Goal: Task Accomplishment & Management: Use online tool/utility

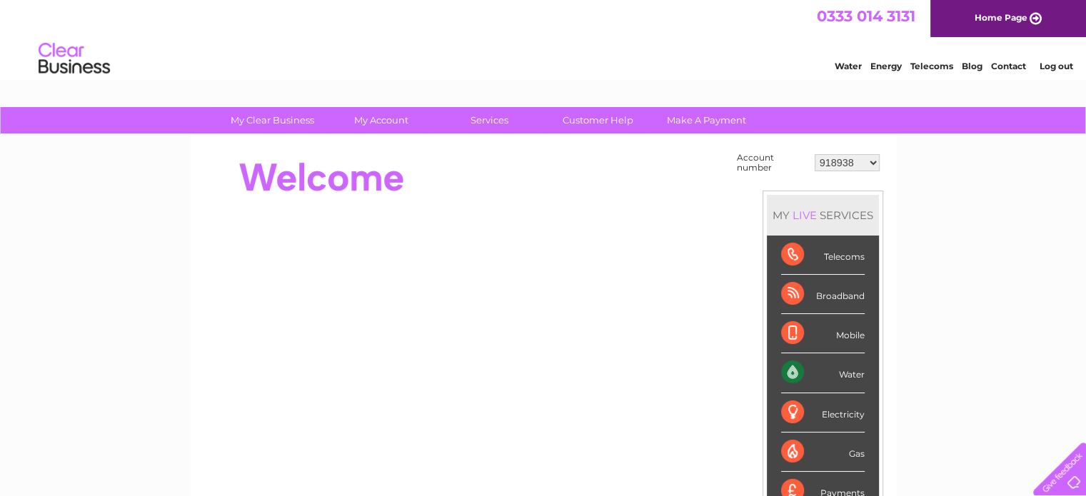
click at [862, 163] on select "918938 927106 930247 934594 934597 941698 979159 989143 994306 1094838 1096227 …" at bounding box center [847, 162] width 65 height 17
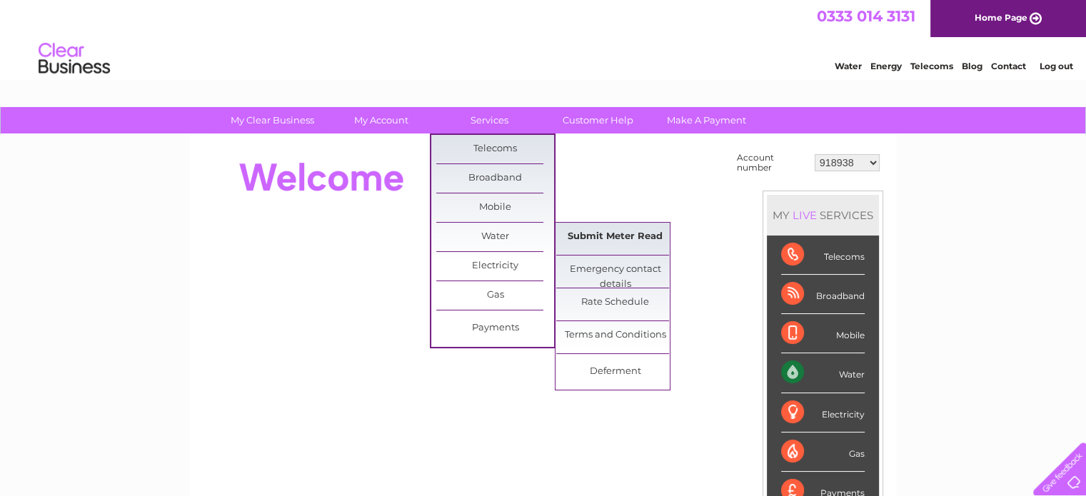
click at [575, 233] on link "Submit Meter Read" at bounding box center [615, 237] width 118 height 29
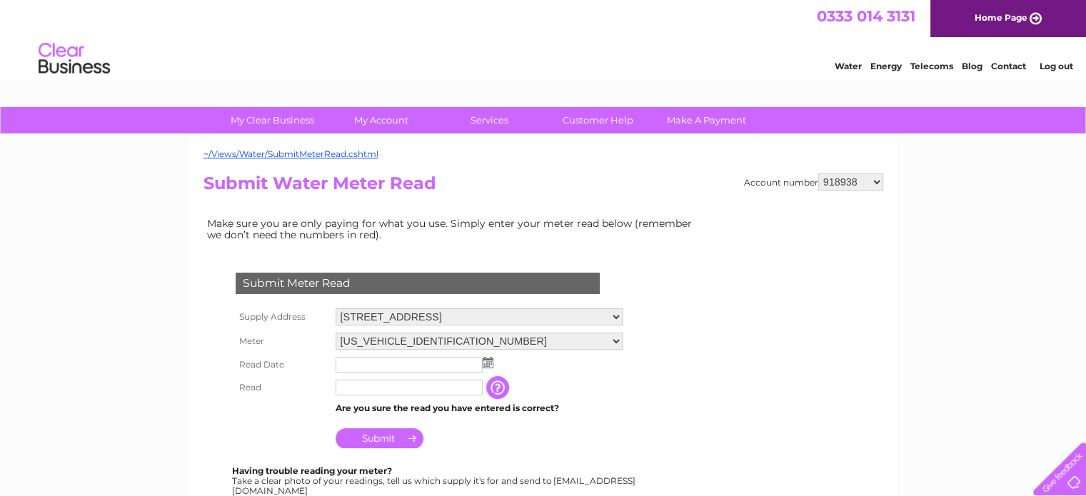
click at [842, 183] on select "918938 927106 930247 934594 934597 941698 979159 989143 994306 1094838 1096227 …" at bounding box center [850, 181] width 65 height 17
select select "927106"
click at [818, 173] on select "918938 927106 930247 934594 934597 941698 979159 989143 994306 1094838 1096227 …" at bounding box center [850, 181] width 65 height 17
click at [518, 316] on select "34 Carrick Street, Ayr, Ayrshire, KA7 1NS 14a Carrick Street, Ayr, KA7 1NS 175 …" at bounding box center [485, 316] width 298 height 17
select select "483109"
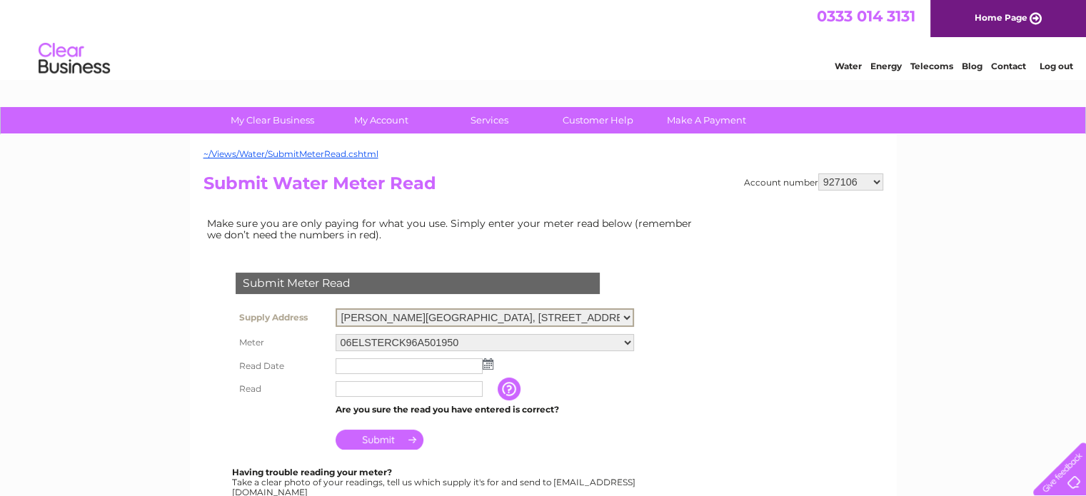
click at [336, 308] on select "34 Carrick Street, Ayr, Ayrshire, KA7 1NS 14a Carrick Street, Ayr, KA7 1NS 175 …" at bounding box center [485, 317] width 298 height 19
click at [548, 342] on select "06ELSTER11A129015 06ELSTER23T068358" at bounding box center [485, 341] width 298 height 17
click at [548, 342] on select "06ELSTER11A129015 06ELSTER23T068358" at bounding box center [485, 342] width 298 height 19
click at [487, 360] on img at bounding box center [488, 362] width 11 height 11
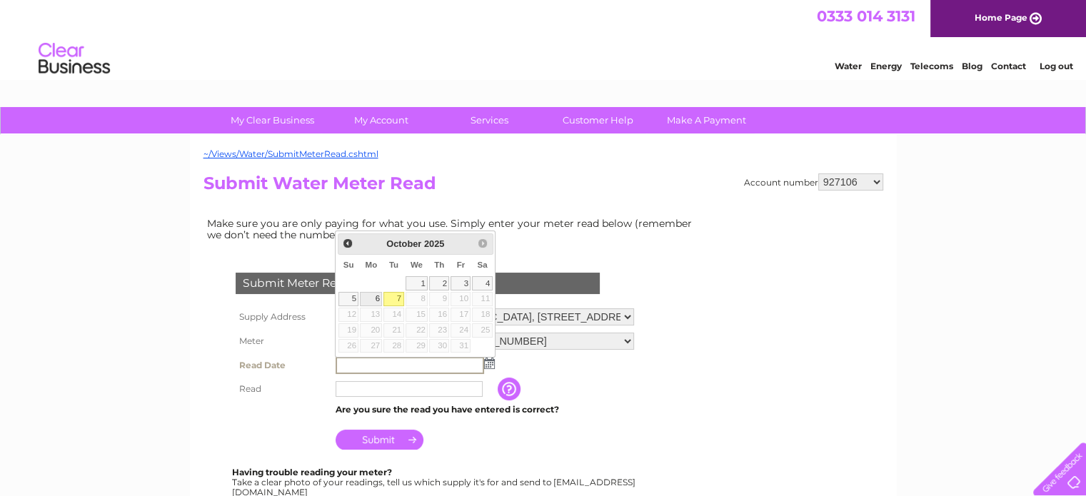
click at [376, 295] on link "6" at bounding box center [371, 299] width 22 height 14
type input "2025/10/06"
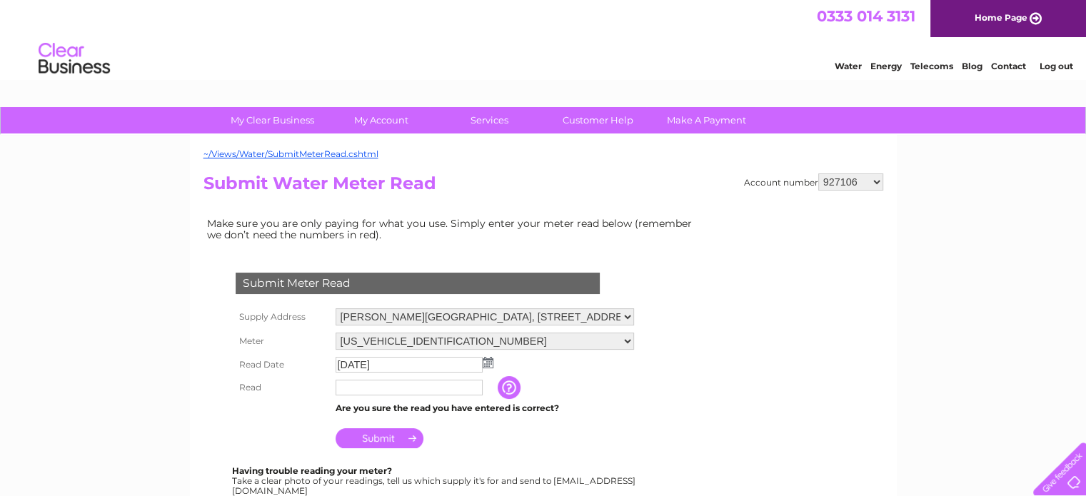
click at [441, 396] on td at bounding box center [415, 387] width 166 height 23
click at [448, 393] on input "text" at bounding box center [410, 388] width 149 height 17
type input "19375"
click at [398, 433] on input "Submit" at bounding box center [380, 438] width 88 height 20
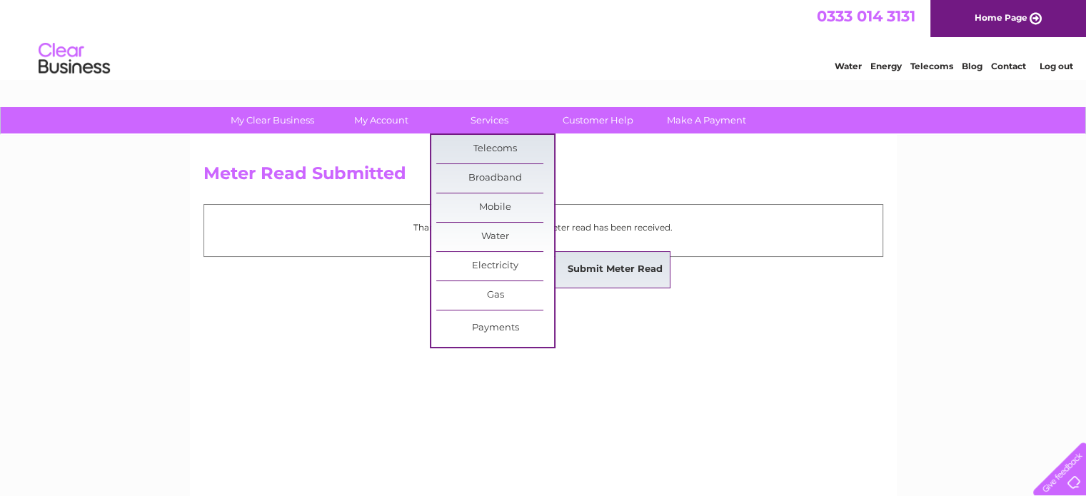
click at [600, 263] on link "Submit Meter Read" at bounding box center [615, 270] width 118 height 29
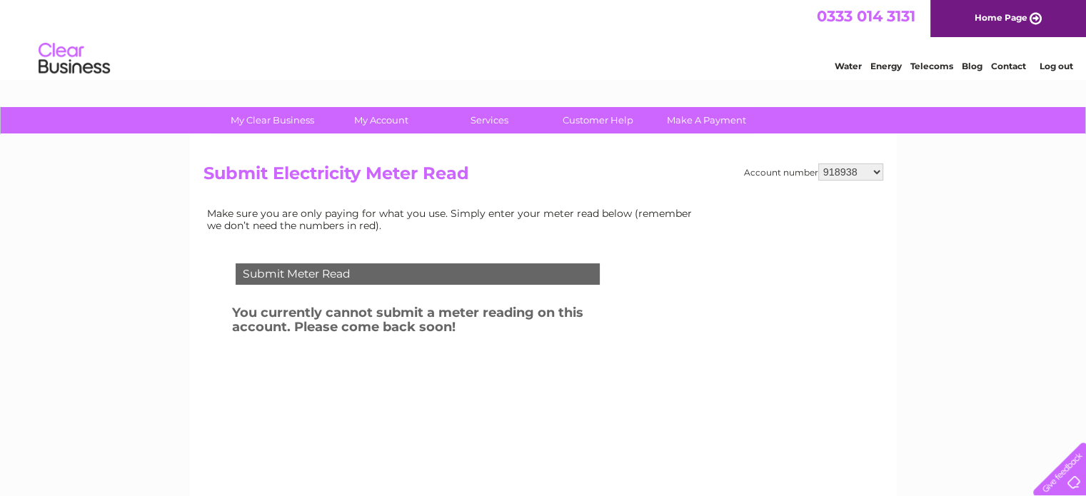
click at [847, 165] on div "Account number 918938 927106 930247 934594 934597 941698 979159 989143 994306 1…" at bounding box center [543, 335] width 707 height 400
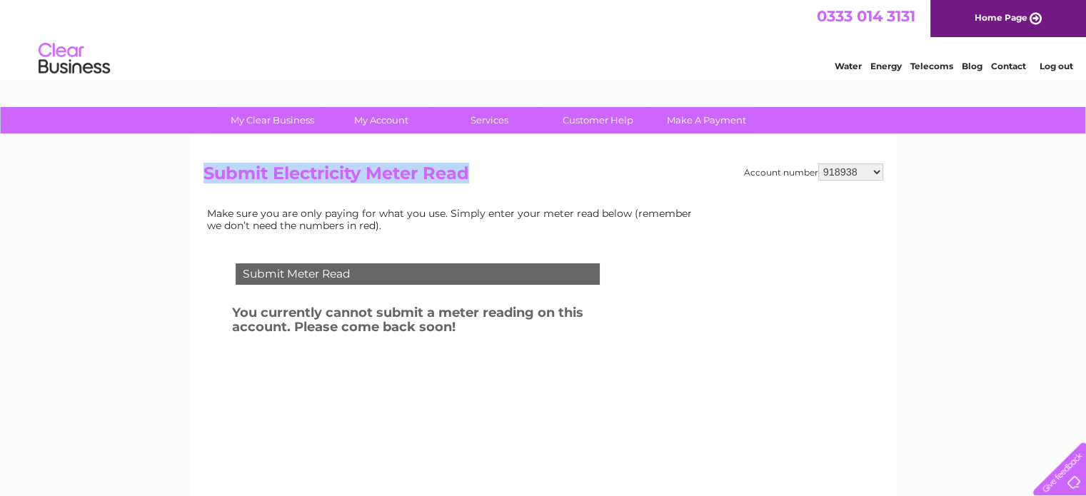
click at [847, 172] on select "918938 927106 930247 934594 934597 941698 979159 989143 994306 1094838 1096227 …" at bounding box center [850, 171] width 65 height 17
select select "1134853"
click at [818, 163] on select "918938 927106 930247 934594 934597 941698 979159 989143 994306 1094838 1096227 …" at bounding box center [850, 171] width 65 height 17
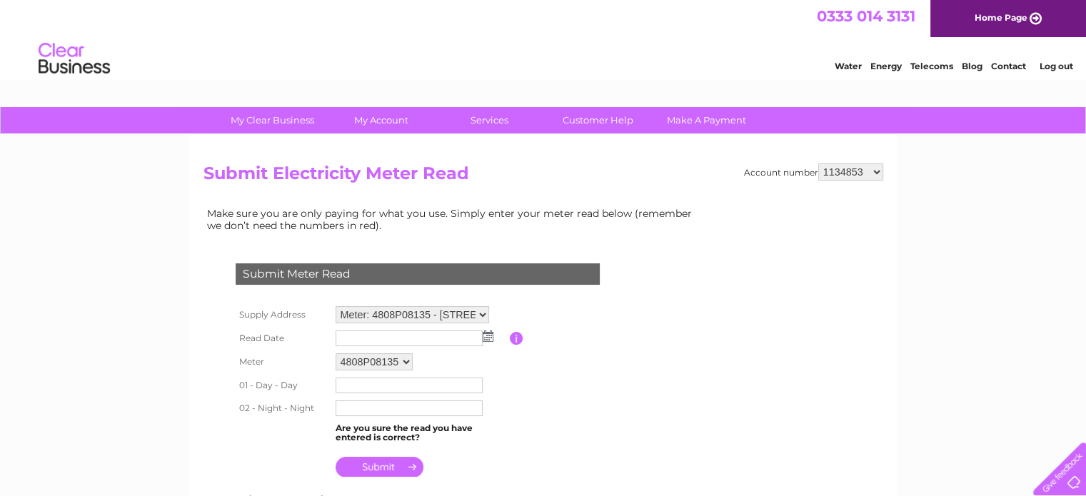
click at [465, 308] on select "Meter: 4808P08135 - 59 Main Street, Cumbernauld, Glasgow, G67 2RT Meter: E13Z06…" at bounding box center [412, 314] width 153 height 17
click at [442, 316] on select "Meter: 4808P08135 - 59 Main Street, Cumbernauld, Glasgow, G67 2RT Meter: E13Z06…" at bounding box center [412, 314] width 153 height 17
select select "130809"
click at [336, 306] on select "Meter: 4808P08135 - 59 Main Street, Cumbernauld, Glasgow, G67 2RT Meter: E13Z06…" at bounding box center [412, 315] width 153 height 19
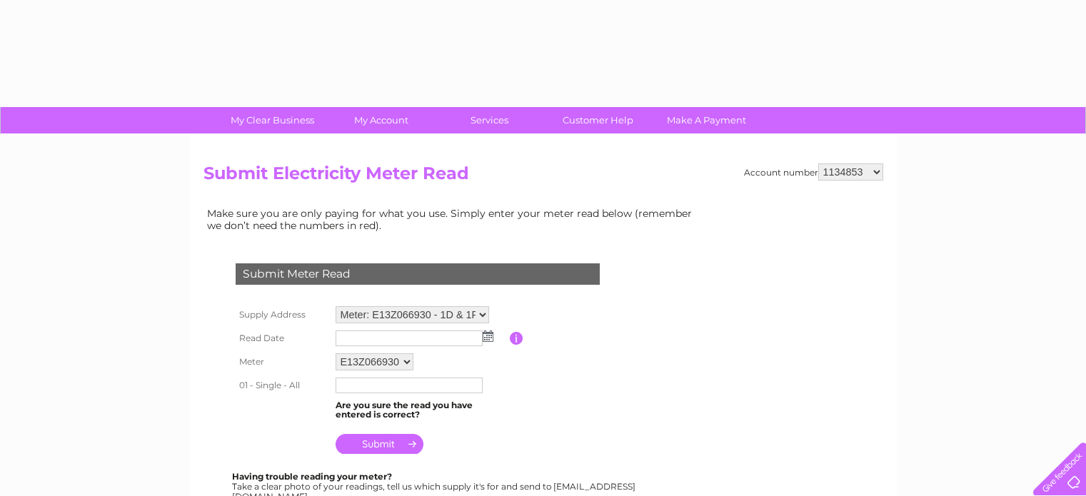
click at [488, 337] on img at bounding box center [488, 336] width 11 height 11
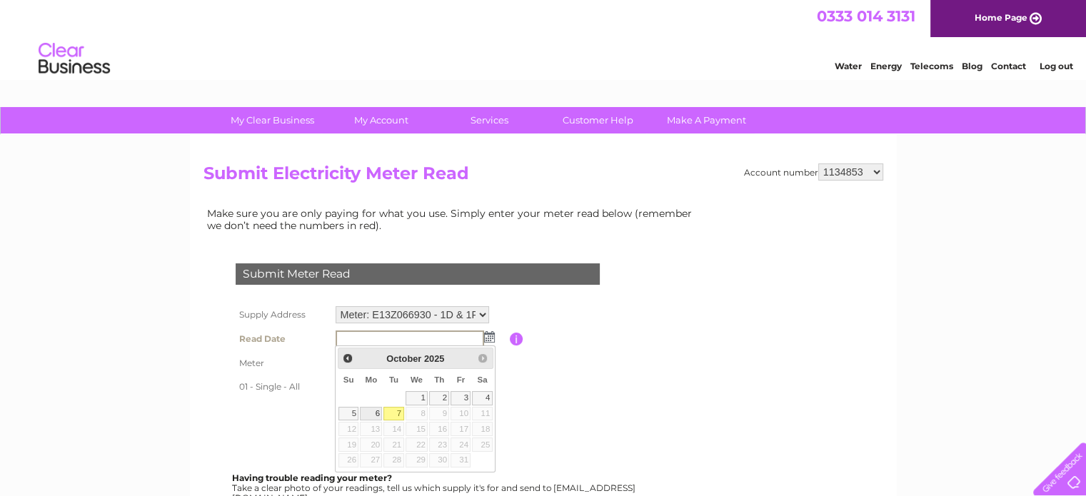
click at [379, 413] on link "6" at bounding box center [371, 414] width 22 height 14
type input "[DATE]"
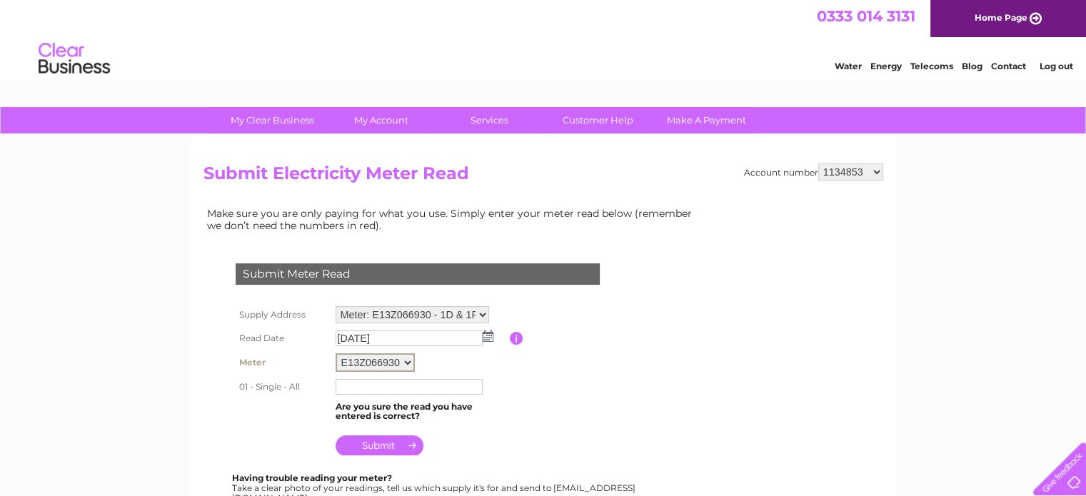
click at [396, 359] on select "E13Z066930" at bounding box center [375, 362] width 79 height 19
click at [395, 359] on select "E13Z066930" at bounding box center [375, 362] width 79 height 19
click at [413, 385] on input "text" at bounding box center [409, 387] width 147 height 16
type input "45871"
click at [393, 436] on input "submit" at bounding box center [380, 446] width 88 height 20
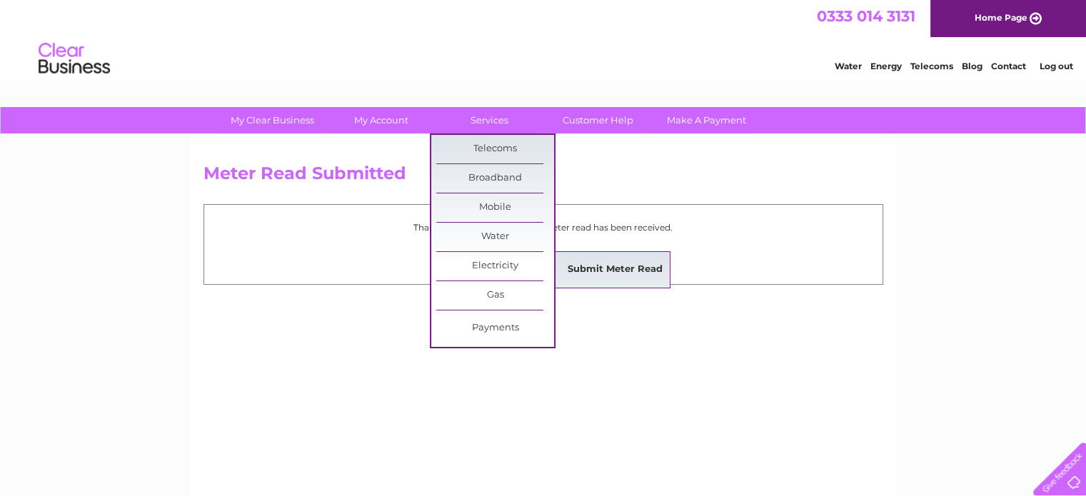
click at [588, 265] on link "Submit Meter Read" at bounding box center [615, 270] width 118 height 29
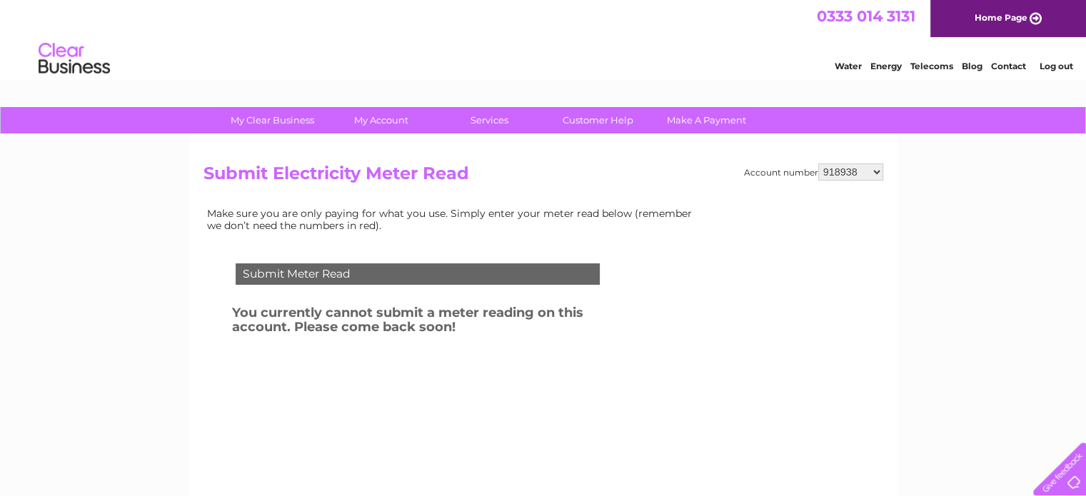
click at [860, 171] on select "918938 927106 930247 934594 934597 941698 979159 989143 994306 1094838 1096227 …" at bounding box center [850, 171] width 65 height 17
select select "941698"
click at [818, 163] on select "918938 927106 930247 934594 934597 941698 979159 989143 994306 1094838 1096227 …" at bounding box center [850, 171] width 65 height 17
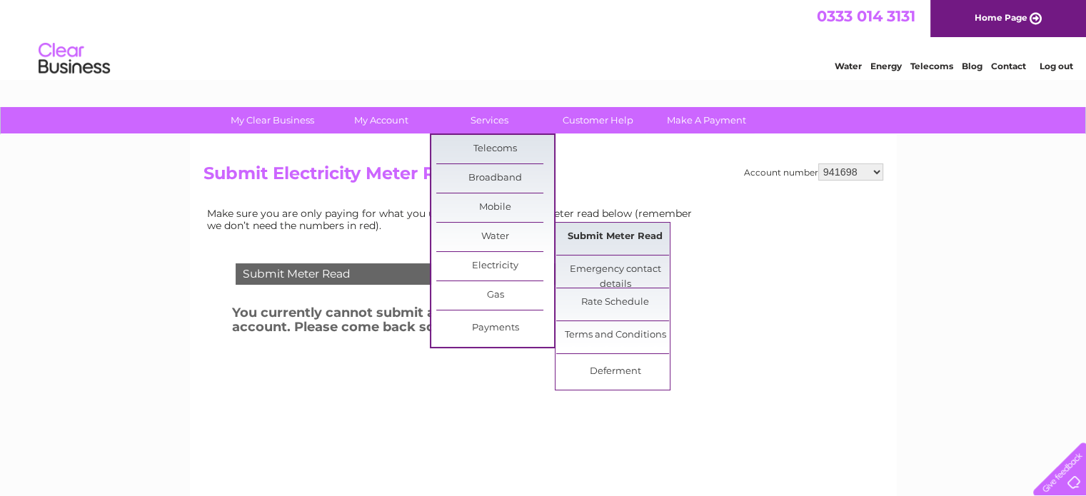
click at [606, 238] on link "Submit Meter Read" at bounding box center [615, 237] width 118 height 29
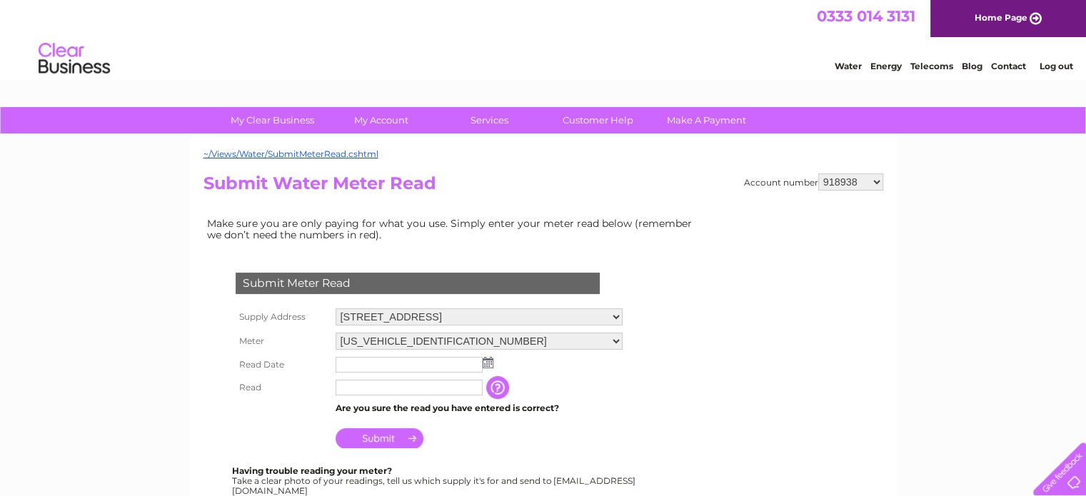
click at [841, 176] on select "918938 927106 930247 934594 934597 941698 979159 989143 994306 1094838 1096227 …" at bounding box center [850, 181] width 65 height 17
select select "941698"
click at [818, 173] on select "918938 927106 930247 934594 934597 941698 979159 989143 994306 1094838 1096227 …" at bounding box center [850, 181] width 65 height 17
click at [560, 313] on select "[STREET_ADDRESS] [STREET_ADDRESS] [STREET_ADDRESS][GEOGRAPHIC_DATA][STREET_ADDR…" at bounding box center [479, 316] width 287 height 17
select select "402327"
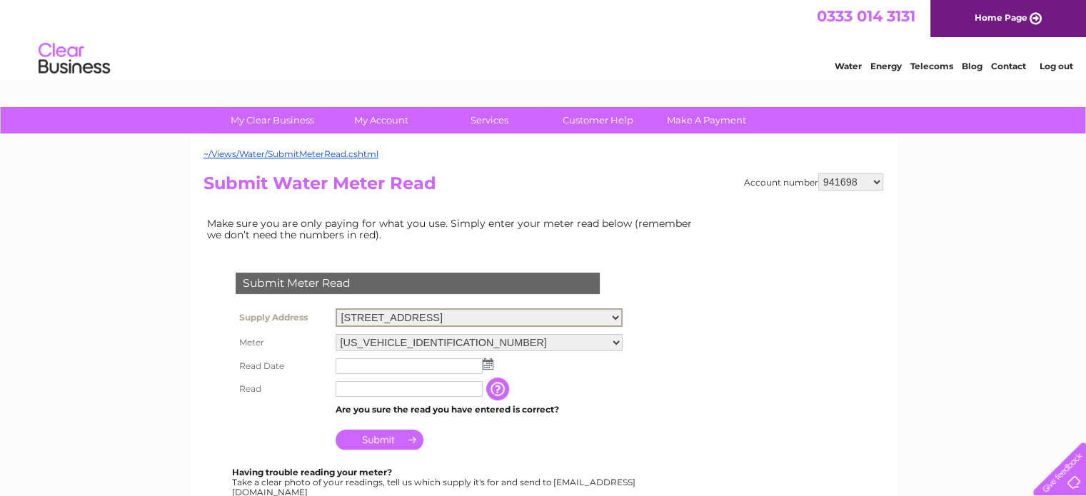
click at [336, 308] on select "58 West Regent Street, Glasgow, Lanarkshire, G2 2QZ 35-41 Queen St, Glasgow, G1…" at bounding box center [479, 317] width 287 height 19
click at [541, 336] on select "07100330206A212558" at bounding box center [479, 341] width 287 height 17
click at [538, 333] on select "07100330206A212558" at bounding box center [479, 342] width 287 height 19
click at [508, 311] on select "58 West Regent Street, Glasgow, Lanarkshire, G2 2QZ 35-41 Queen St, Glasgow, G1…" at bounding box center [479, 316] width 287 height 17
select select "554205"
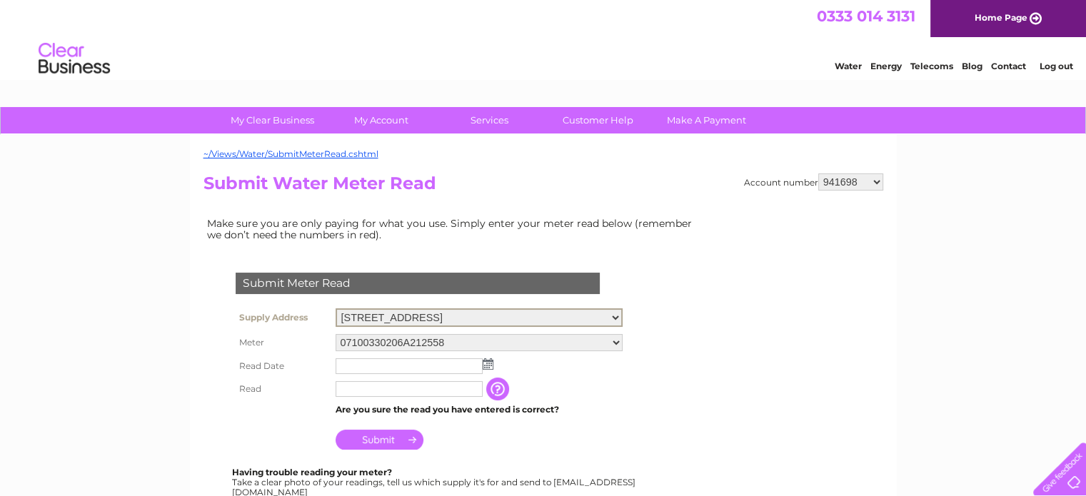
click at [336, 308] on select "58 West Regent Street, Glasgow, Lanarkshire, G2 2QZ 35-41 Queen St, Glasgow, G1…" at bounding box center [479, 317] width 287 height 19
click at [483, 366] on img at bounding box center [488, 362] width 11 height 11
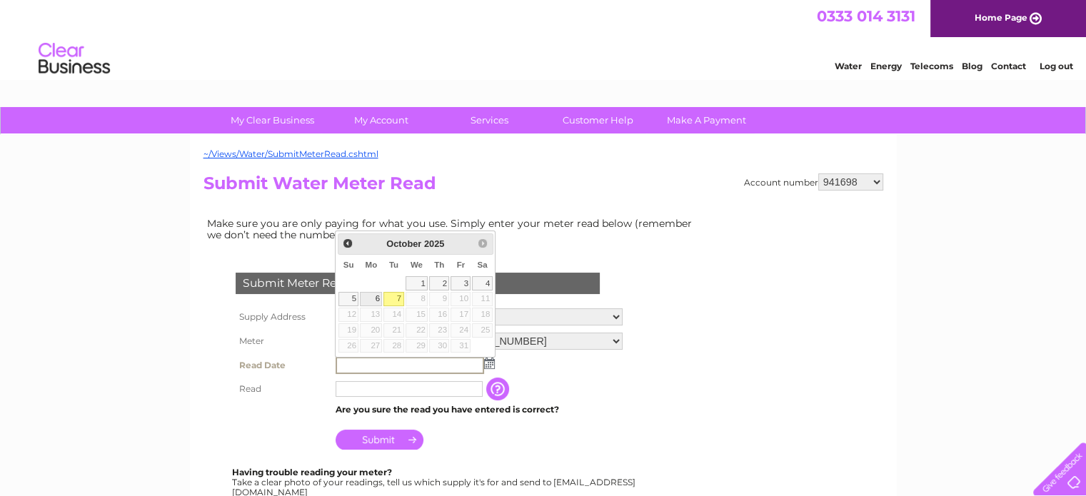
click at [378, 296] on link "6" at bounding box center [371, 299] width 22 height 14
type input "2025/10/06"
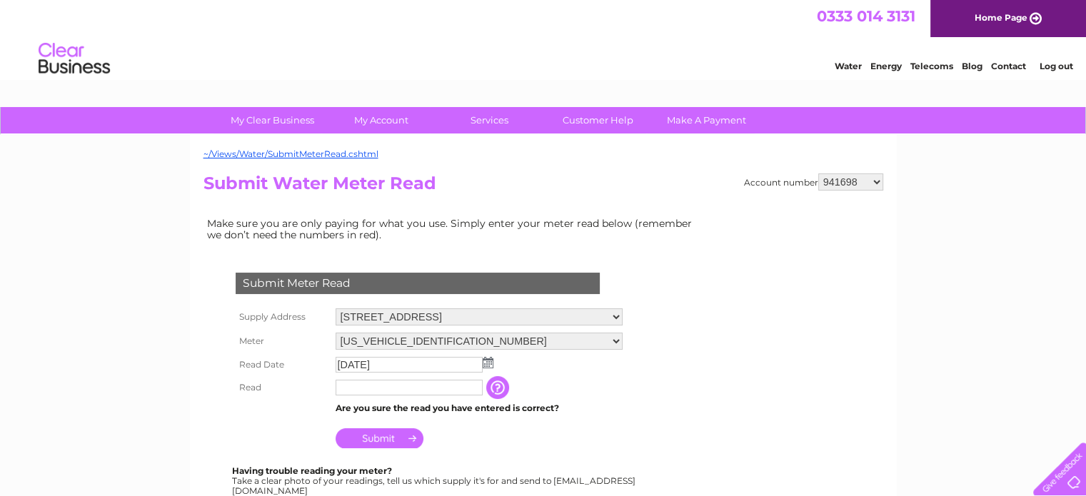
click at [446, 389] on input "text" at bounding box center [409, 388] width 147 height 16
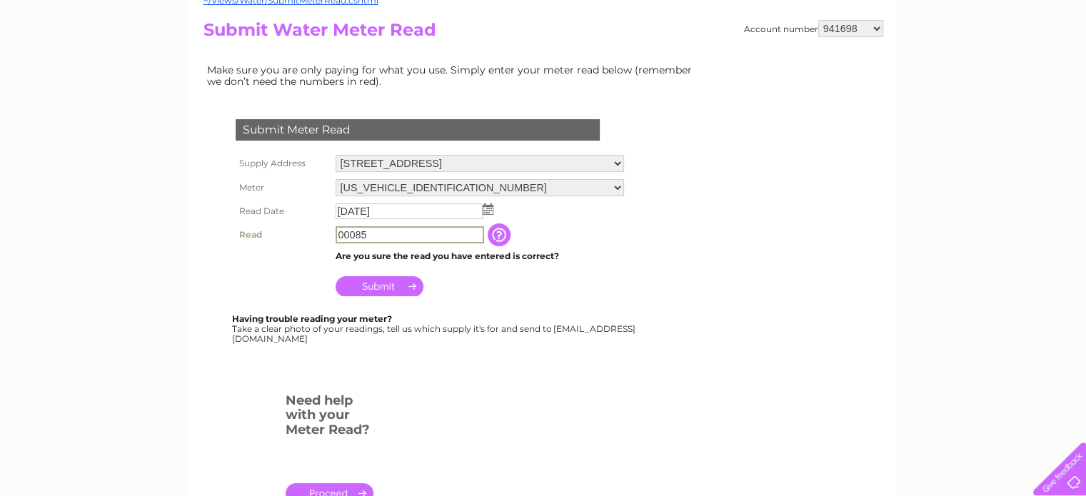
scroll to position [71, 0]
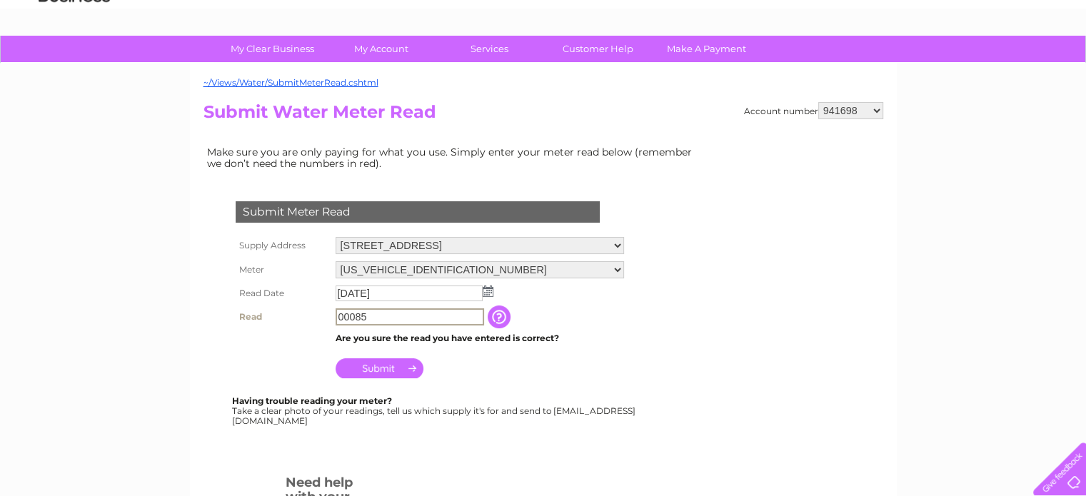
type input "00085"
click at [408, 366] on input "Submit" at bounding box center [380, 367] width 88 height 20
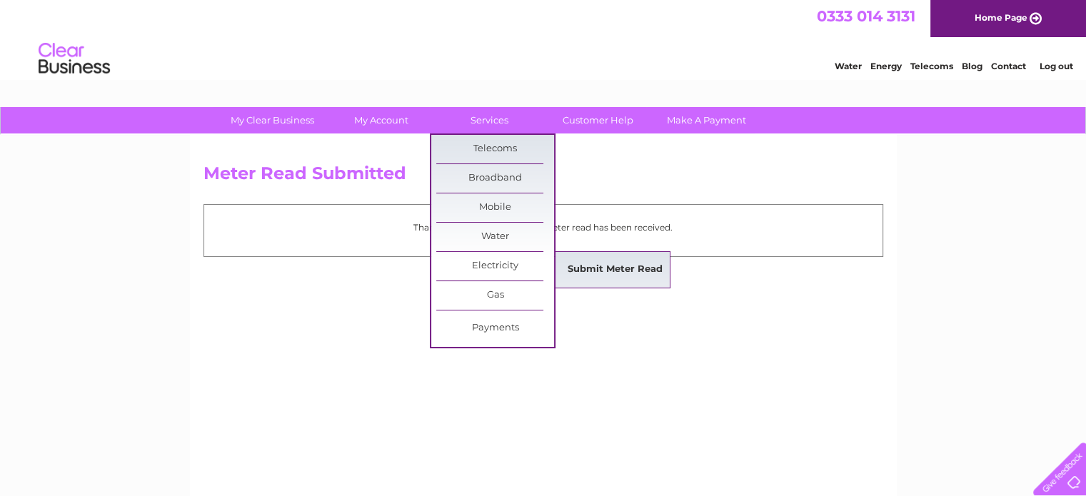
click at [623, 265] on link "Submit Meter Read" at bounding box center [615, 270] width 118 height 29
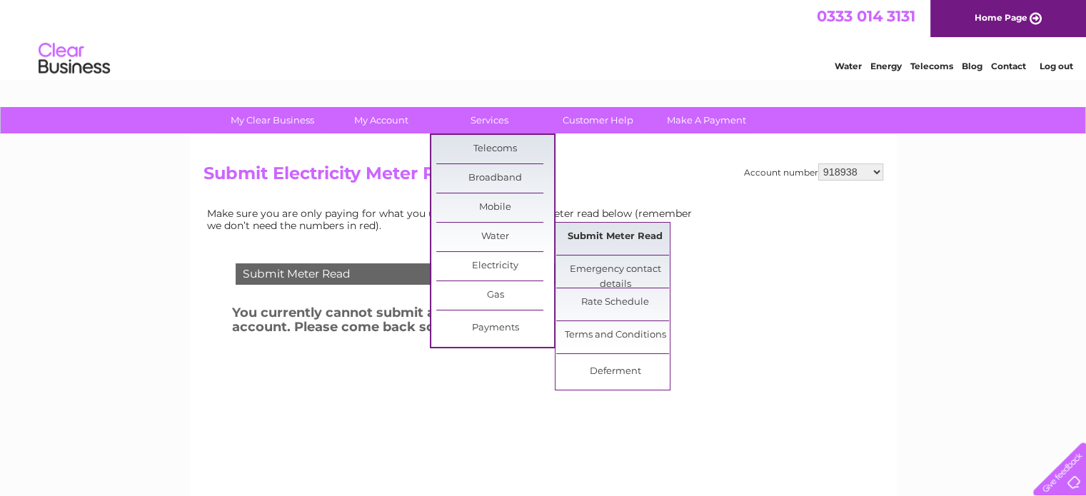
click at [579, 228] on link "Submit Meter Read" at bounding box center [615, 237] width 118 height 29
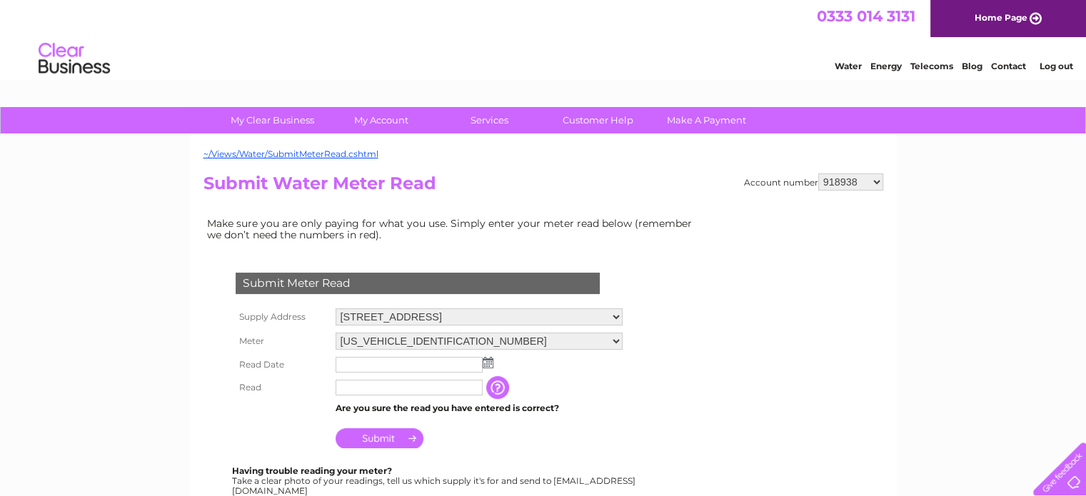
click at [861, 171] on div "~/Views/Water/SubmitMeterRead.cshtml Account number 918938 927106 930247 934594…" at bounding box center [543, 423] width 707 height 576
click at [863, 179] on select "918938 927106 930247 934594 934597 941698 979159 989143 994306 1094838 1096227 …" at bounding box center [850, 181] width 65 height 17
select select "927106"
click at [818, 173] on select "918938 927106 930247 934594 934597 941698 979159 989143 994306 1094838 1096227 …" at bounding box center [850, 181] width 65 height 17
click at [576, 319] on select "[STREET_ADDRESS] [STREET_ADDRESS] [STREET_ADDRESS][GEOGRAPHIC_DATA][PERSON_NAME…" at bounding box center [485, 316] width 298 height 17
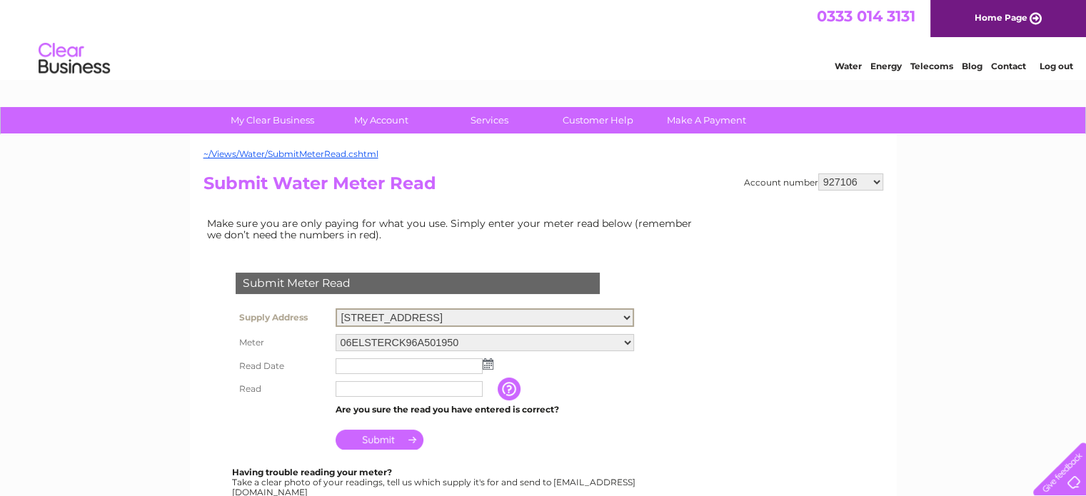
select select "469542"
click at [336, 308] on select "[STREET_ADDRESS] [STREET_ADDRESS] [STREET_ADDRESS][GEOGRAPHIC_DATA][PERSON_NAME…" at bounding box center [485, 317] width 298 height 19
click at [573, 341] on select "08ELSTER-X15T626008" at bounding box center [485, 341] width 298 height 17
click at [415, 391] on input "text" at bounding box center [410, 388] width 149 height 17
click at [365, 357] on input "text" at bounding box center [409, 365] width 147 height 16
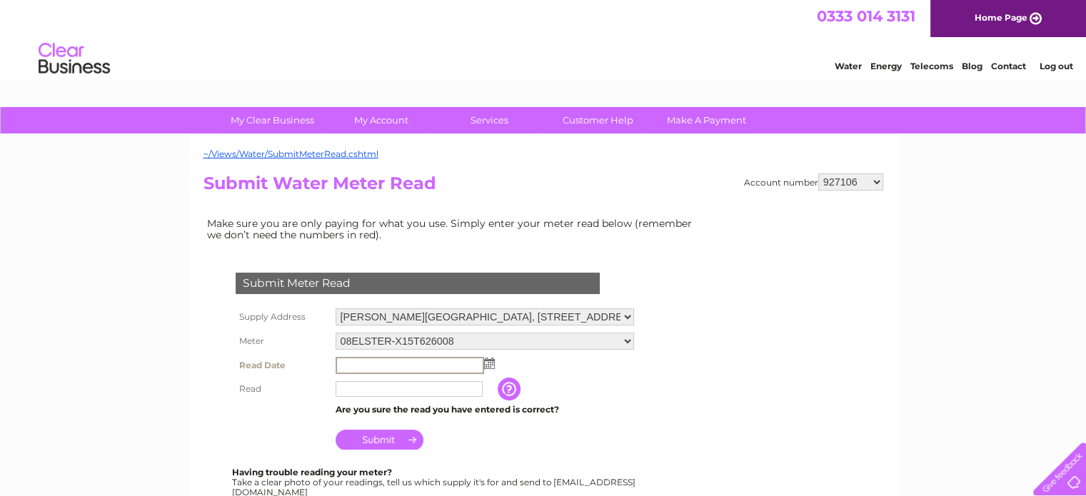
click at [492, 359] on img at bounding box center [489, 363] width 11 height 11
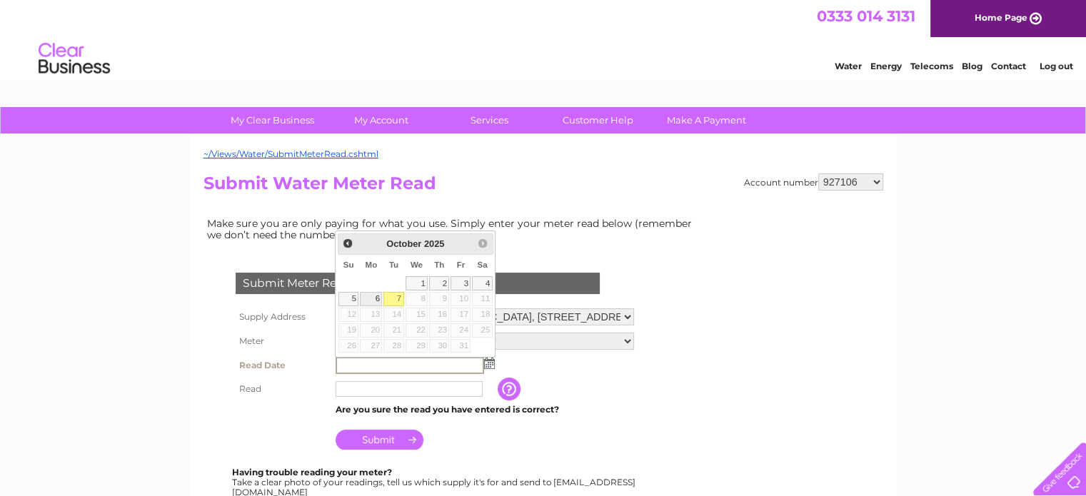
click at [378, 300] on link "6" at bounding box center [371, 299] width 22 height 14
type input "2025/10/06"
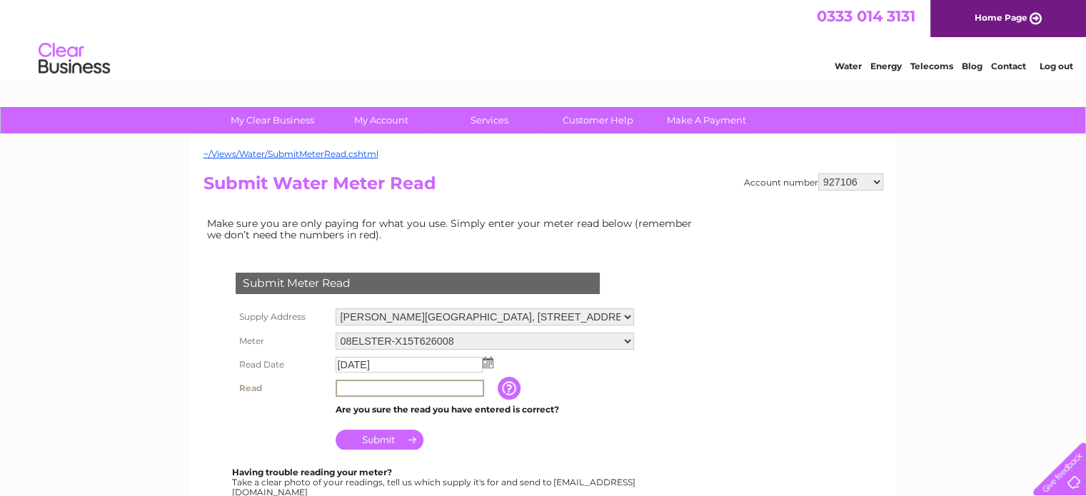
click at [426, 390] on input "text" at bounding box center [410, 388] width 149 height 17
type input "4"
type input "14297"
click at [392, 433] on input "Submit" at bounding box center [380, 440] width 88 height 20
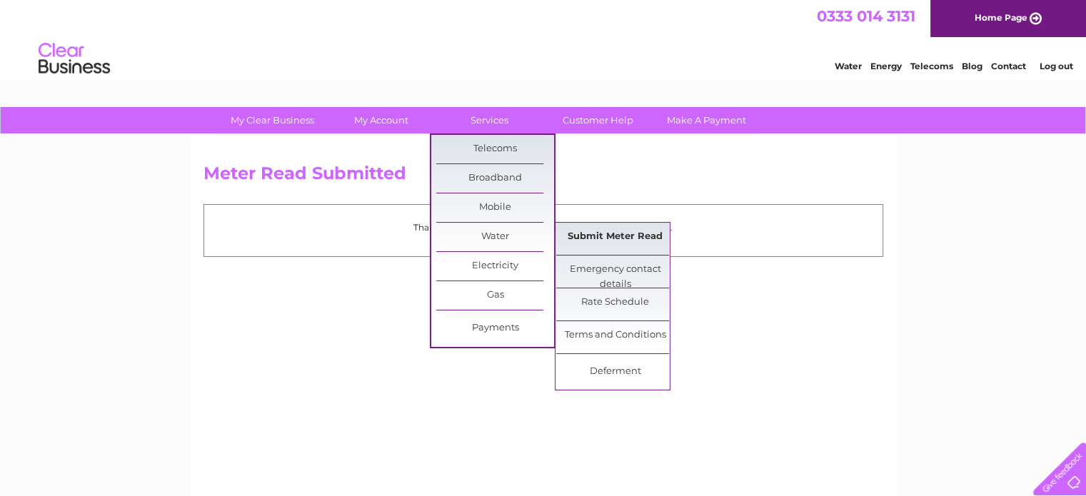
click at [601, 233] on link "Submit Meter Read" at bounding box center [615, 237] width 118 height 29
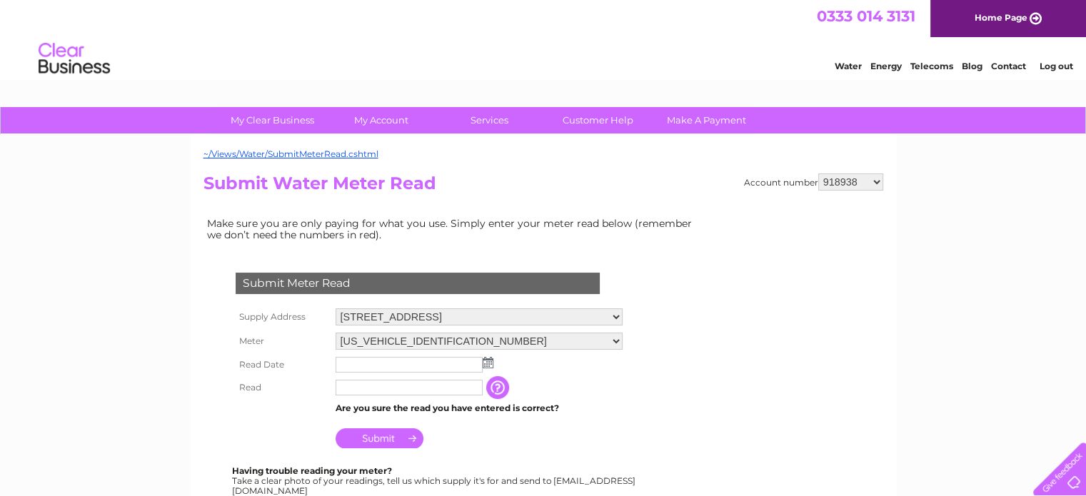
click at [857, 180] on select "918938 927106 930247 934594 934597 941698 979159 989143 994306 1094838 1096227 …" at bounding box center [850, 181] width 65 height 17
select select "927106"
click at [818, 173] on select "918938 927106 930247 934594 934597 941698 979159 989143 994306 1094838 1096227 …" at bounding box center [850, 181] width 65 height 17
drag, startPoint x: 0, startPoint y: 0, endPoint x: 561, endPoint y: 316, distance: 643.8
click at [561, 316] on select "[STREET_ADDRESS] [STREET_ADDRESS] [STREET_ADDRESS][GEOGRAPHIC_DATA][PERSON_NAME…" at bounding box center [485, 316] width 298 height 17
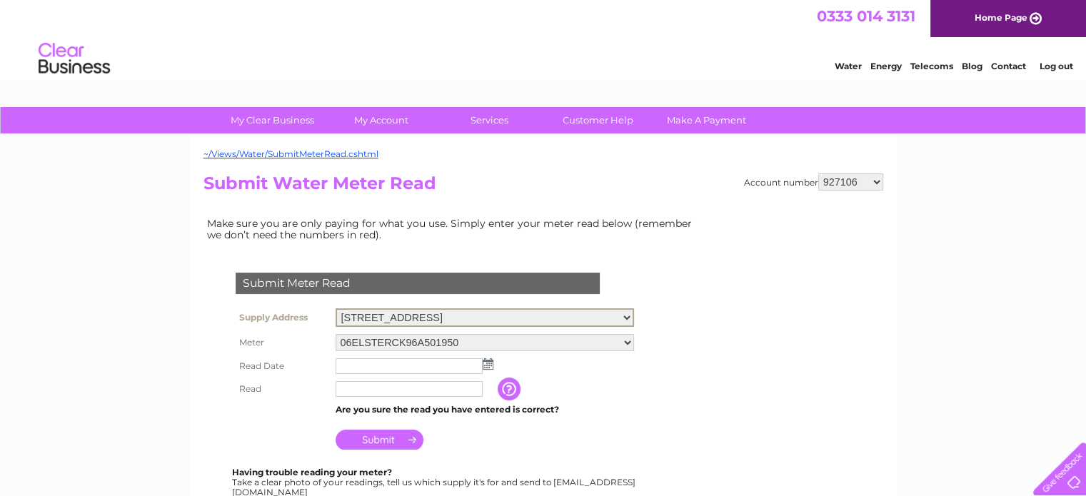
select select "542005"
click at [336, 308] on select "[STREET_ADDRESS] [STREET_ADDRESS] [STREET_ADDRESS][GEOGRAPHIC_DATA][PERSON_NAME…" at bounding box center [485, 317] width 298 height 19
drag, startPoint x: 0, startPoint y: 0, endPoint x: 517, endPoint y: 342, distance: 619.8
click at [517, 342] on select "[US_VEHICLE_IDENTIFICATION_NUMBER]" at bounding box center [485, 341] width 298 height 17
click at [519, 342] on select "[US_VEHICLE_IDENTIFICATION_NUMBER]" at bounding box center [485, 342] width 298 height 19
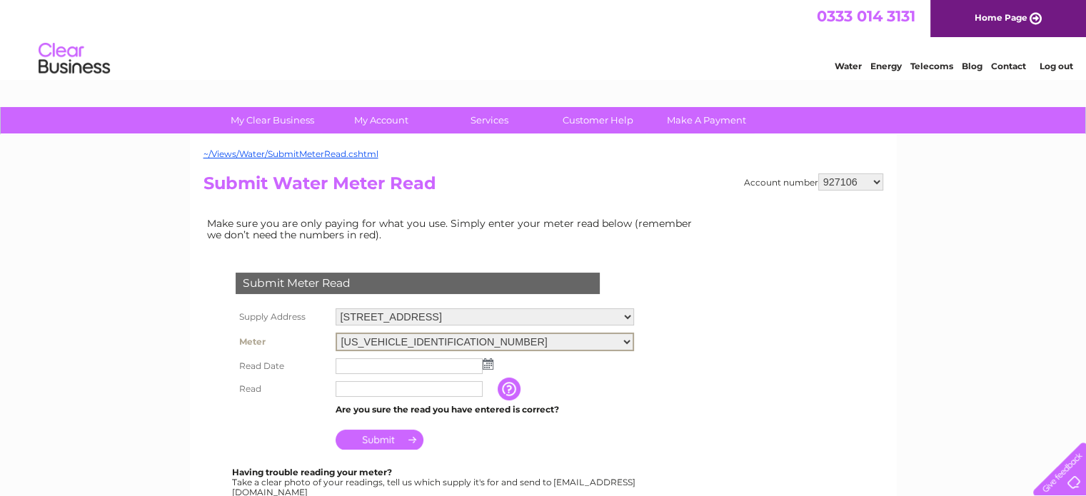
click at [493, 362] on td at bounding box center [485, 366] width 306 height 23
click at [488, 365] on img at bounding box center [488, 362] width 11 height 11
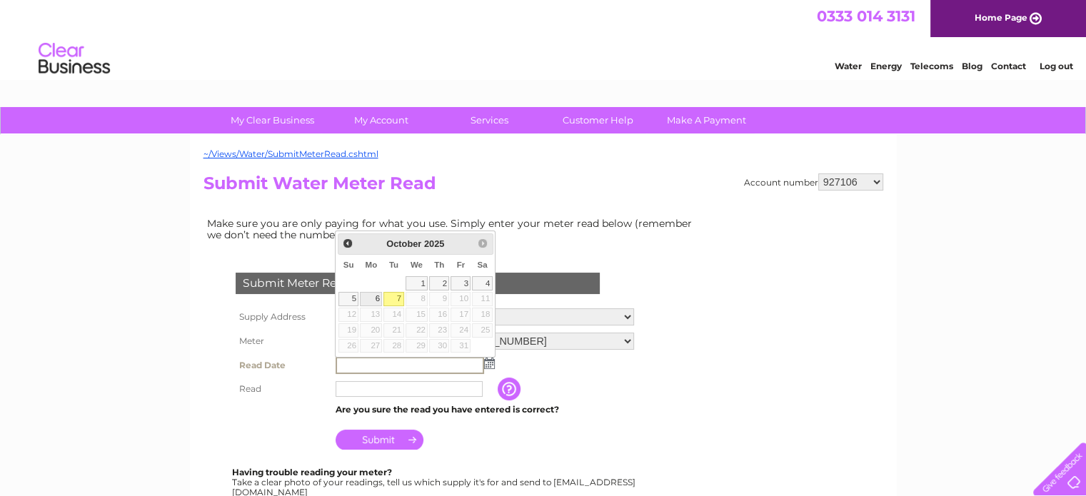
drag, startPoint x: 370, startPoint y: 294, endPoint x: 380, endPoint y: 302, distance: 12.7
click at [371, 294] on link "6" at bounding box center [371, 299] width 22 height 14
type input "2025/10/06"
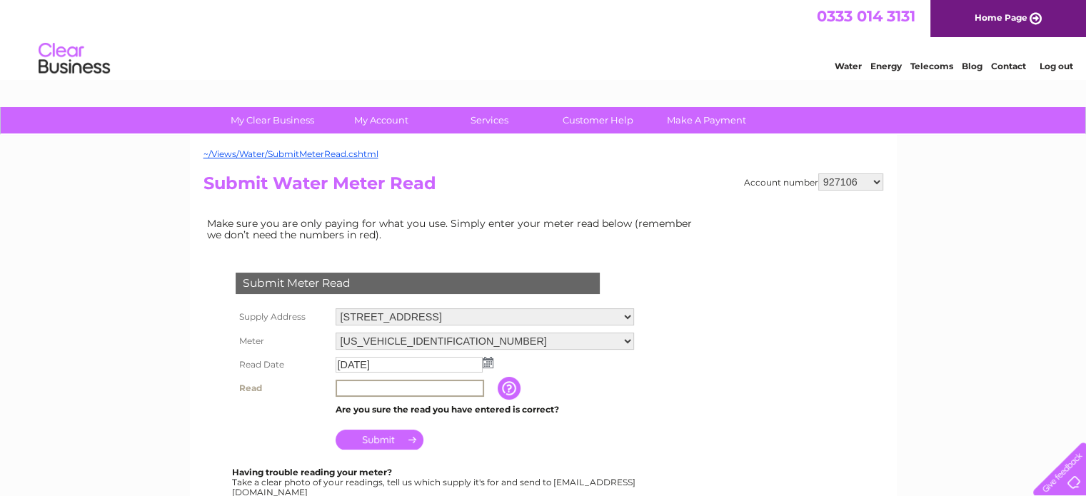
click at [449, 385] on input "text" at bounding box center [410, 388] width 149 height 17
type input "2694"
drag, startPoint x: 596, startPoint y: 387, endPoint x: 514, endPoint y: 396, distance: 82.6
click at [595, 388] on td "The reading you have just taken from your water meter. Our records indicate you…" at bounding box center [580, 388] width 114 height 24
click at [403, 433] on input "Submit" at bounding box center [380, 438] width 88 height 20
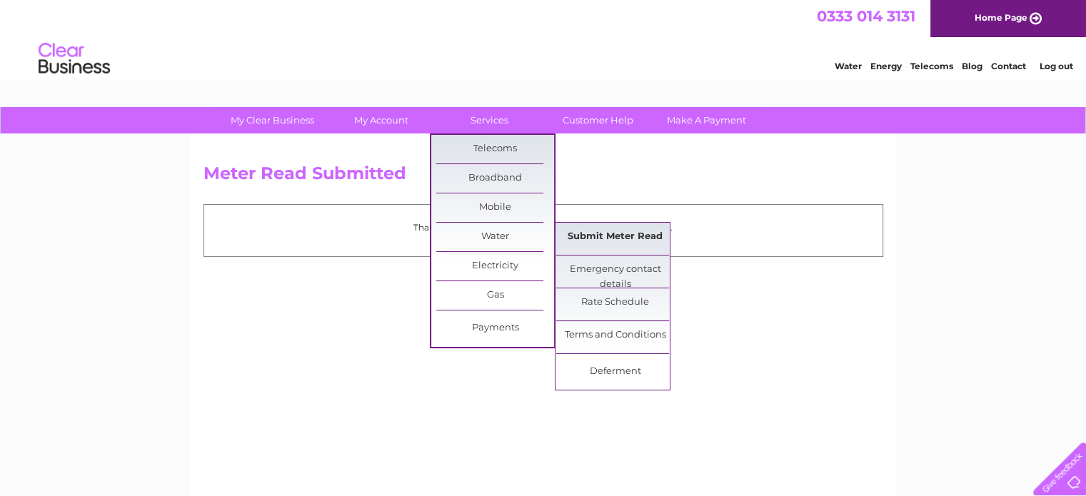
click at [593, 237] on link "Submit Meter Read" at bounding box center [615, 237] width 118 height 29
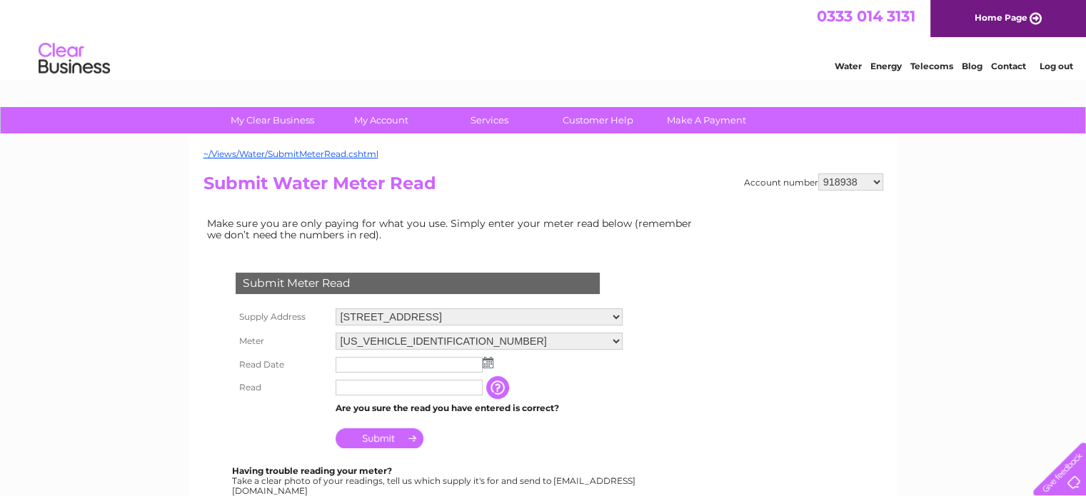
click at [843, 173] on select "918938 927106 930247 934594 934597 941698 979159 989143 994306 1094838 1096227 …" at bounding box center [850, 181] width 65 height 17
select select "927106"
click at [818, 173] on select "918938 927106 930247 934594 934597 941698 979159 989143 994306 1094838 1096227 …" at bounding box center [850, 181] width 65 height 17
click at [585, 319] on select "[STREET_ADDRESS] [STREET_ADDRESS] [STREET_ADDRESS][GEOGRAPHIC_DATA][PERSON_NAME…" at bounding box center [485, 316] width 298 height 17
click at [836, 182] on select "918938 927106 930247 934594 934597 941698 979159 989143 994306 1094838 1096227 …" at bounding box center [850, 181] width 65 height 17
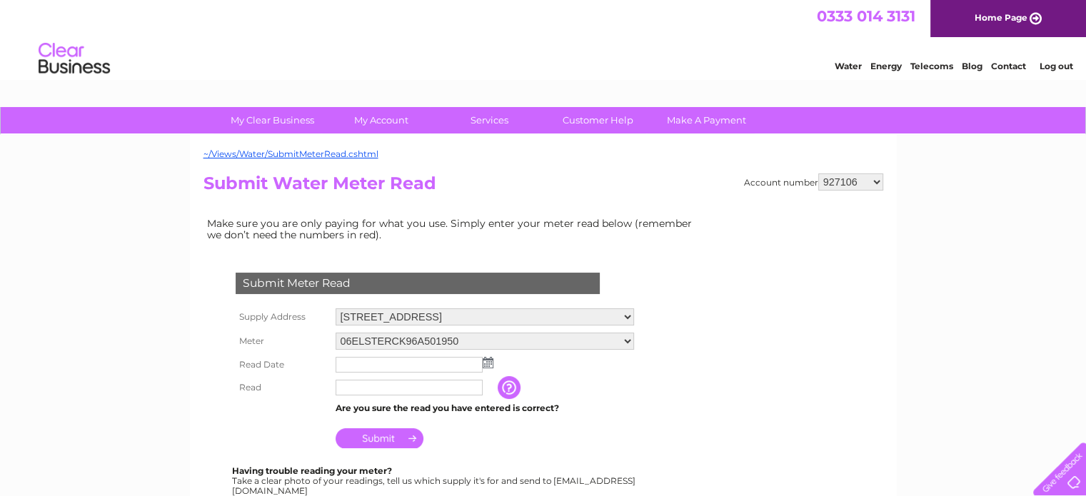
select select "989143"
click at [818, 173] on select "918938 927106 930247 934594 934597 941698 979159 989143 994306 1094838 1096227 …" at bounding box center [850, 181] width 65 height 17
drag, startPoint x: 0, startPoint y: 0, endPoint x: 510, endPoint y: 316, distance: 599.9
click at [510, 316] on select "Thistle House, 146 West Regent Street, Glasgow, G2 2RZ" at bounding box center [479, 316] width 287 height 17
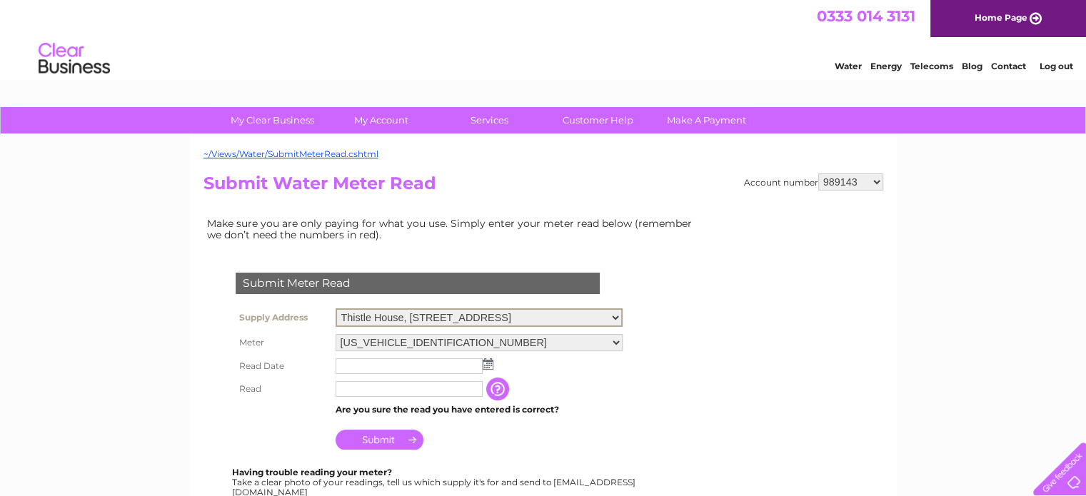
click at [510, 316] on select "Thistle House, 146 West Regent Street, Glasgow, G2 2RZ" at bounding box center [479, 317] width 287 height 19
click at [525, 336] on select "06ELSTER17T348576" at bounding box center [479, 342] width 287 height 17
drag, startPoint x: 525, startPoint y: 336, endPoint x: 514, endPoint y: 343, distance: 12.9
click at [525, 336] on select "06ELSTER17T348576" at bounding box center [479, 342] width 287 height 19
click at [483, 359] on img at bounding box center [488, 362] width 11 height 11
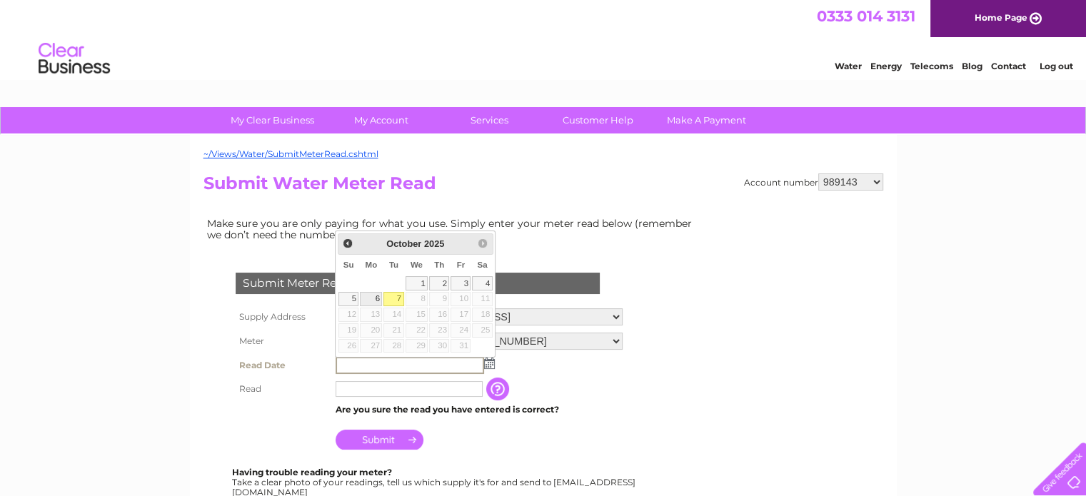
click at [376, 299] on link "6" at bounding box center [371, 299] width 22 height 14
type input "2025/10/06"
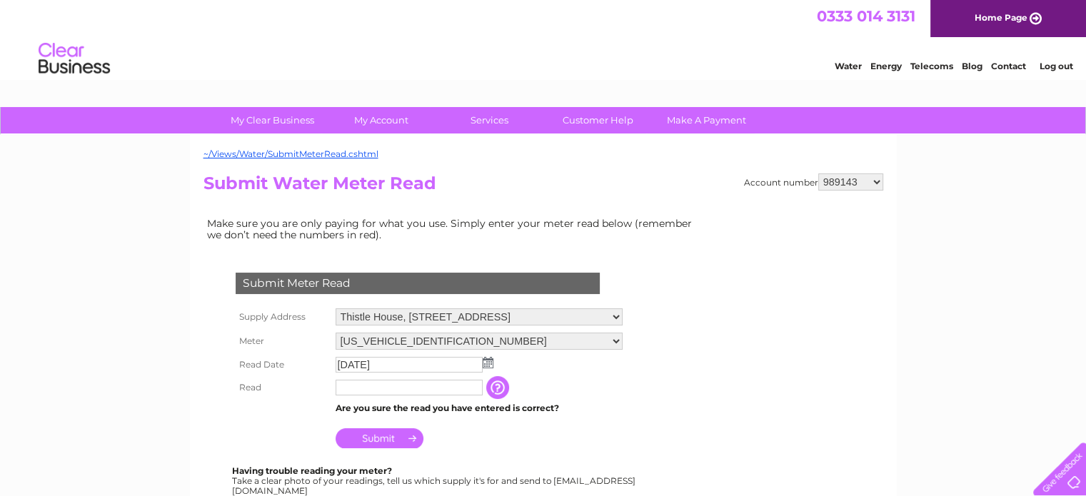
click at [428, 393] on input "text" at bounding box center [409, 388] width 147 height 16
type input "9364"
click at [397, 433] on input "Submit" at bounding box center [380, 440] width 88 height 20
